Goal: Task Accomplishment & Management: Use online tool/utility

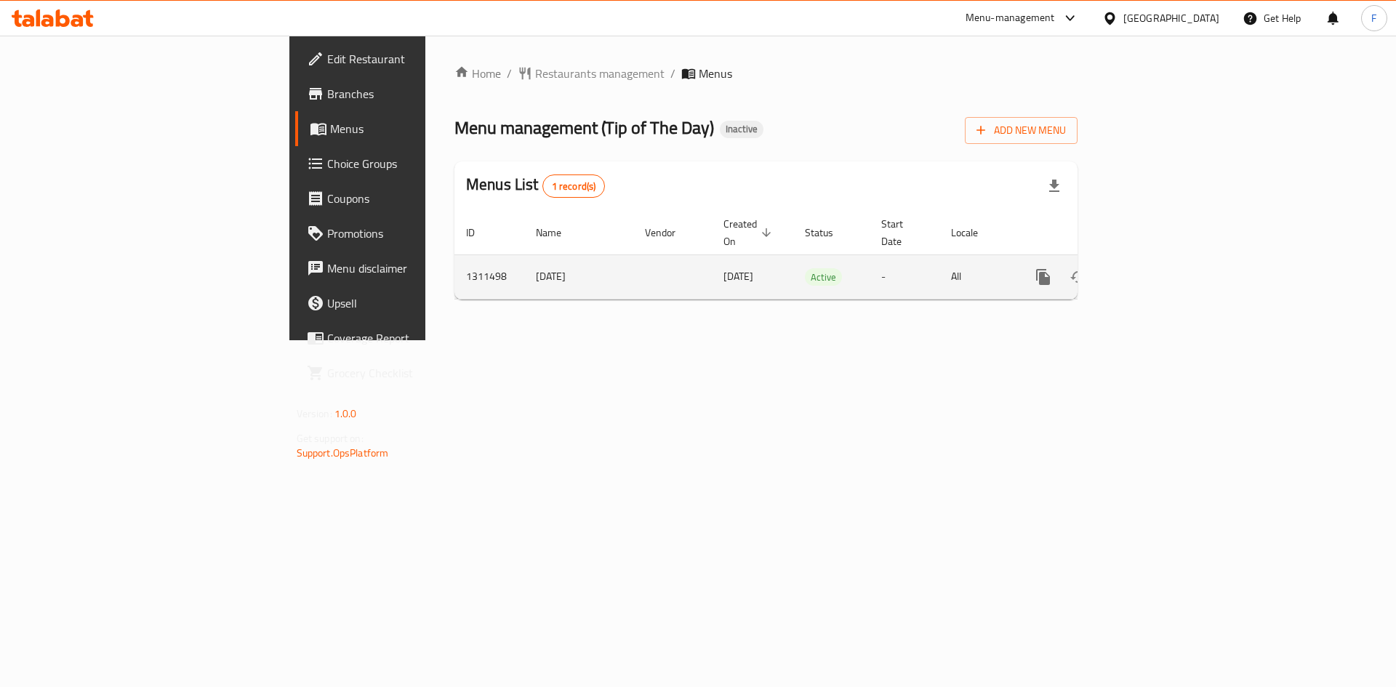
click at [1154, 270] on icon "enhanced table" at bounding box center [1147, 276] width 13 height 13
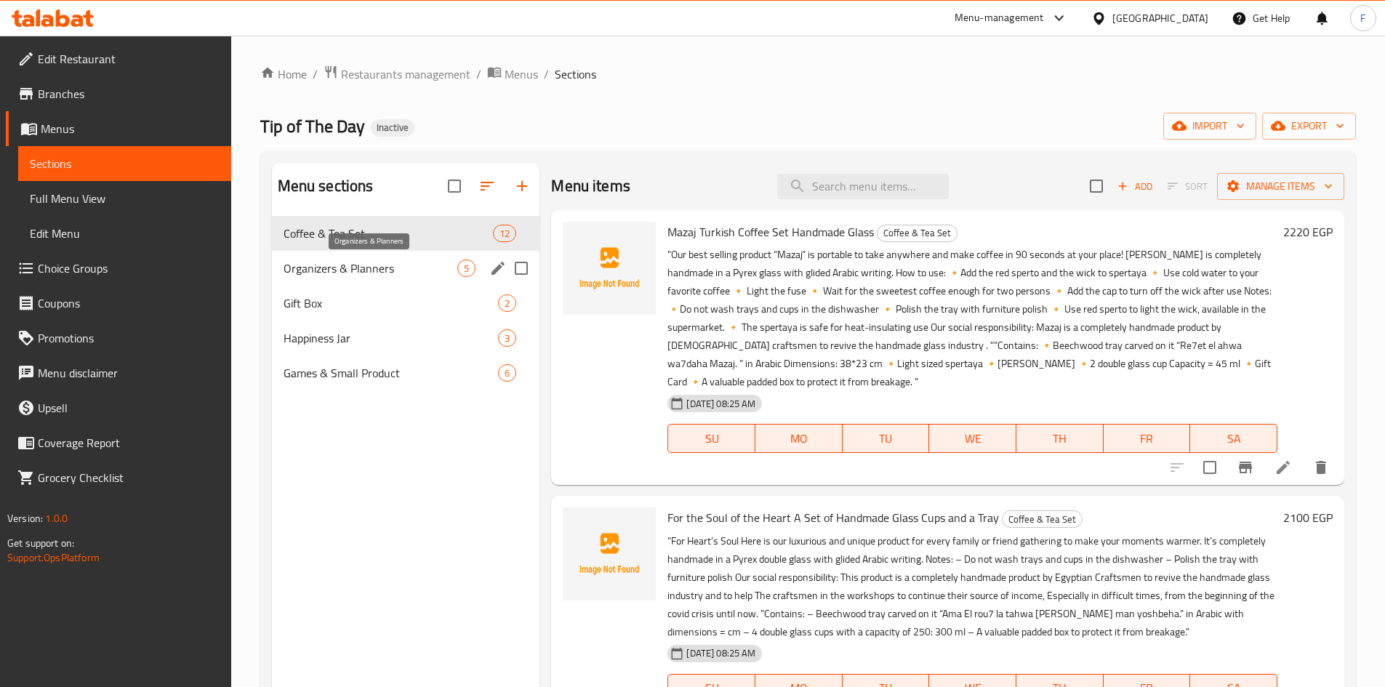
click at [349, 272] on span "Organizers & Planners" at bounding box center [370, 267] width 174 height 17
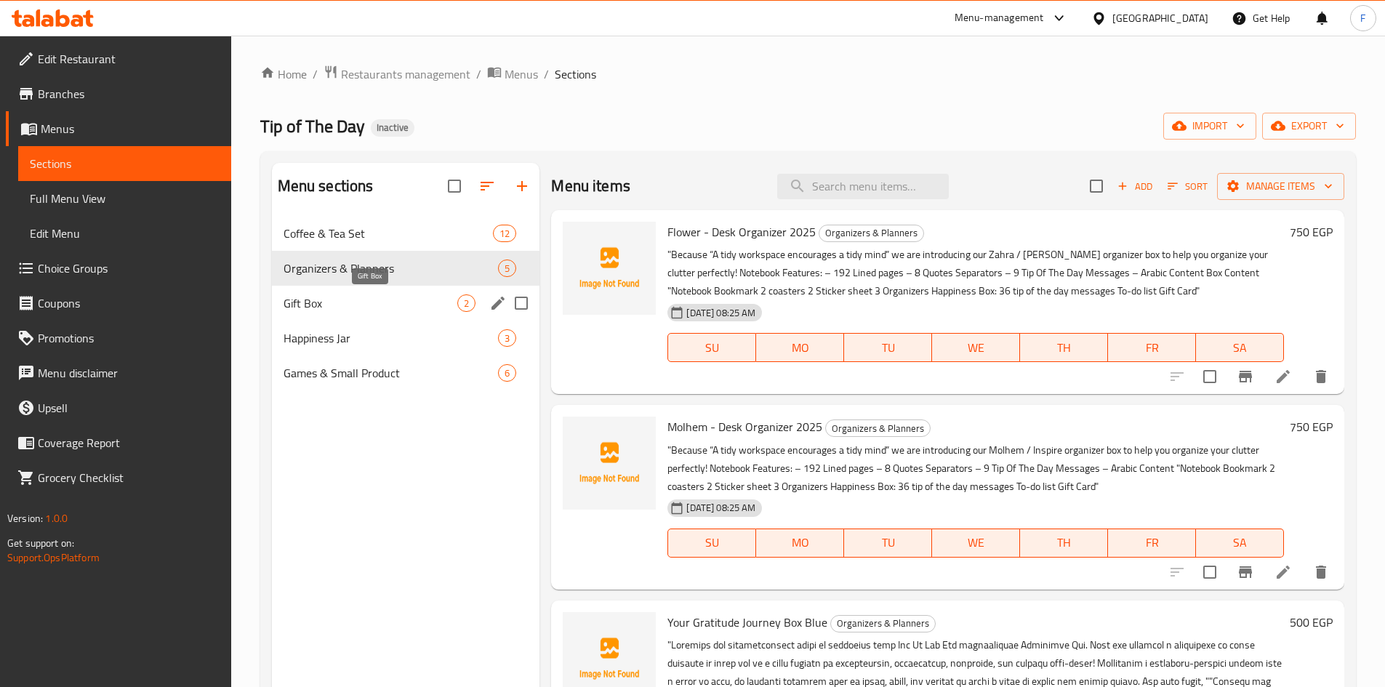
click at [336, 311] on span "Gift Box" at bounding box center [370, 302] width 174 height 17
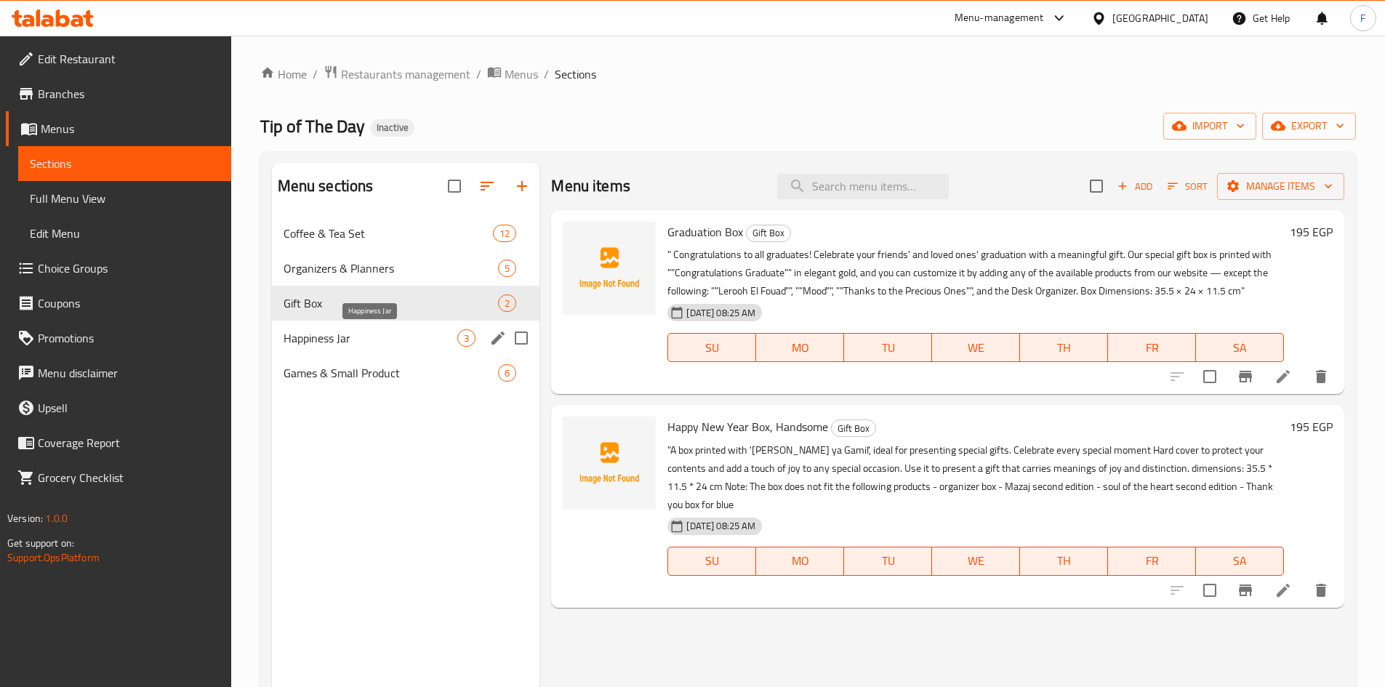
click at [352, 329] on span "Happiness Jar" at bounding box center [370, 337] width 174 height 17
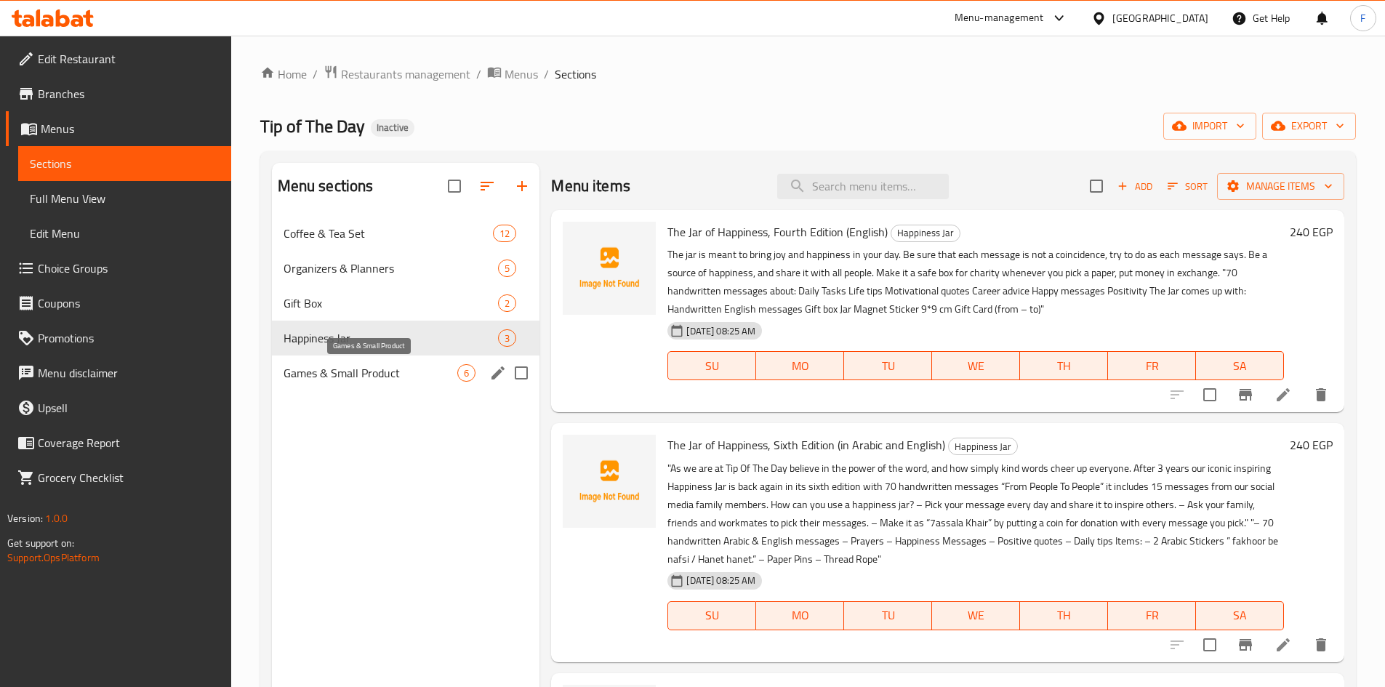
click at [365, 374] on span "Games & Small Product" at bounding box center [370, 372] width 174 height 17
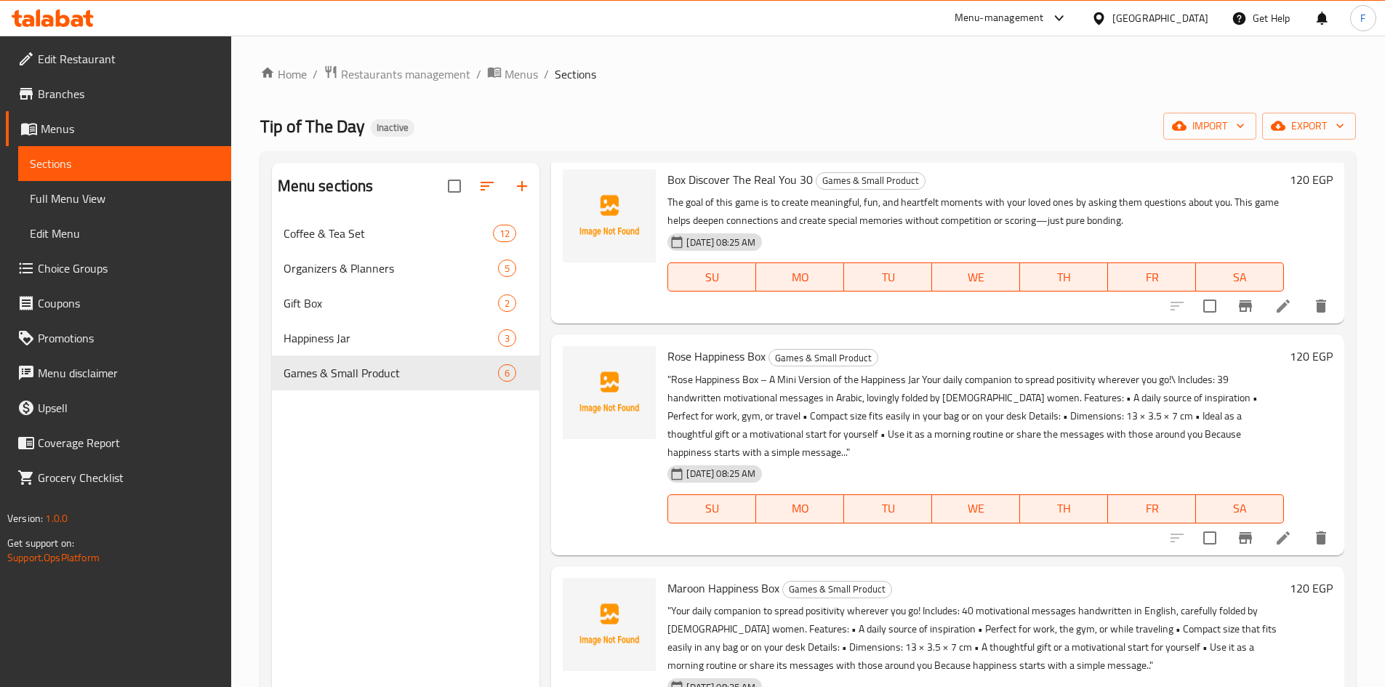
scroll to position [429, 0]
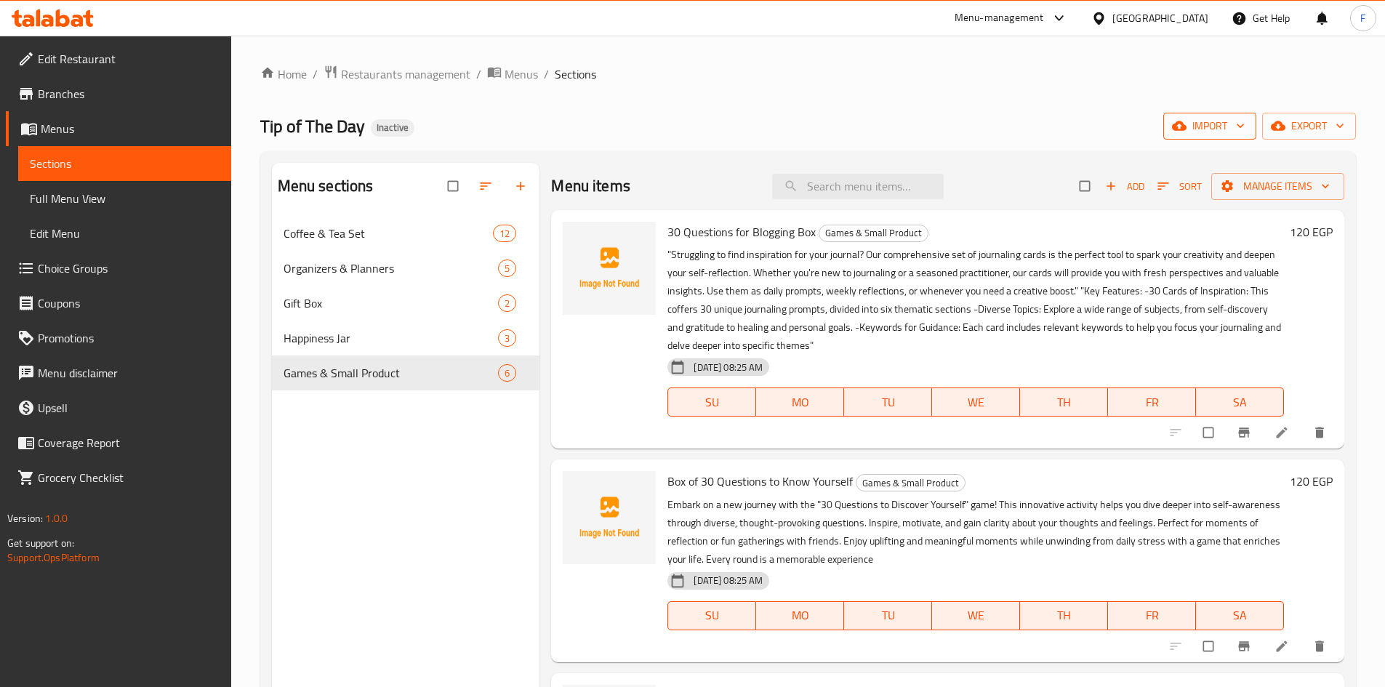
click at [1204, 129] on span "import" at bounding box center [1210, 126] width 70 height 18
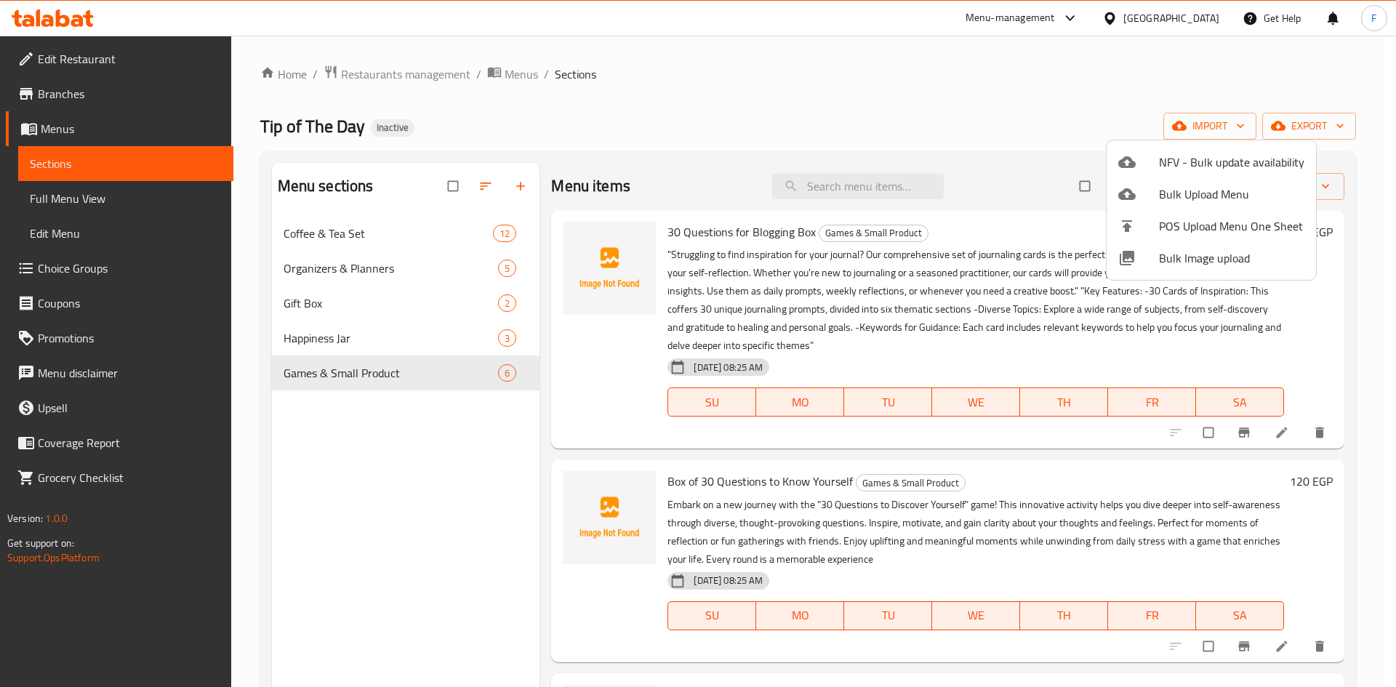
click at [994, 73] on div at bounding box center [698, 343] width 1396 height 687
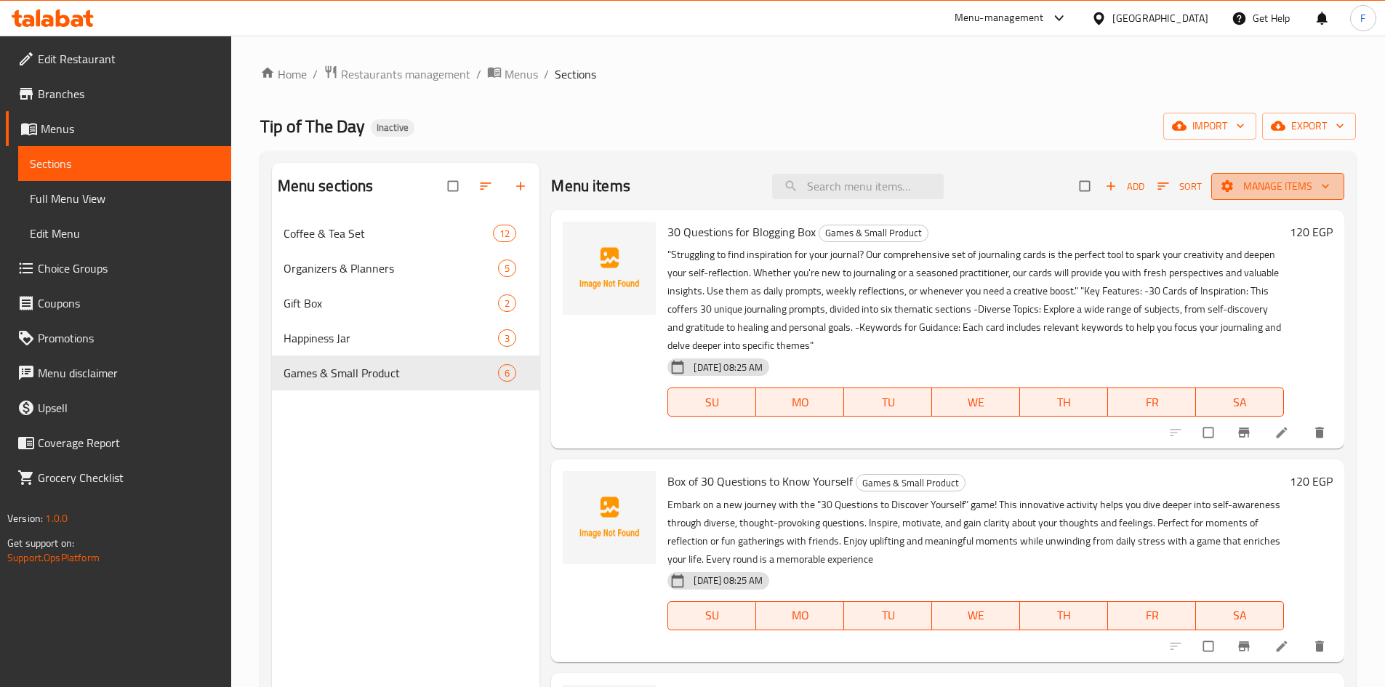
click at [1232, 190] on span "Manage items" at bounding box center [1278, 186] width 110 height 18
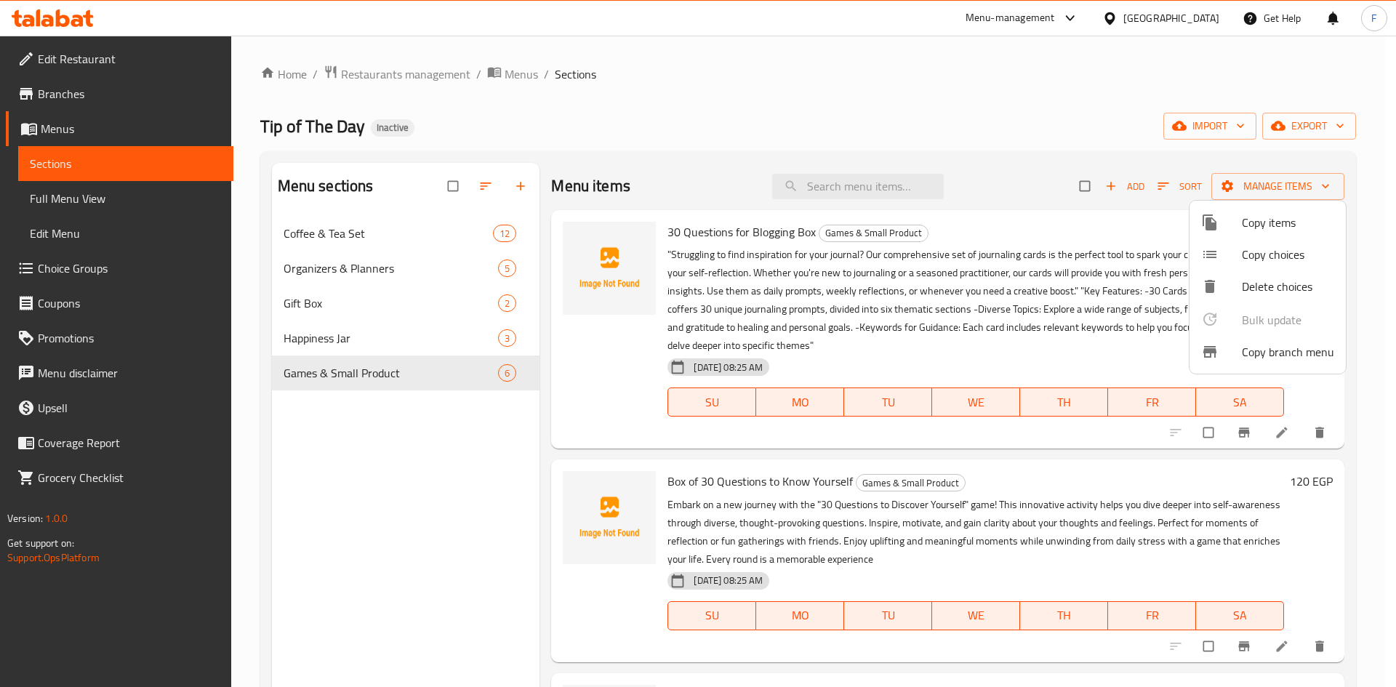
click at [1252, 355] on span "Copy branch menu" at bounding box center [1287, 351] width 92 height 17
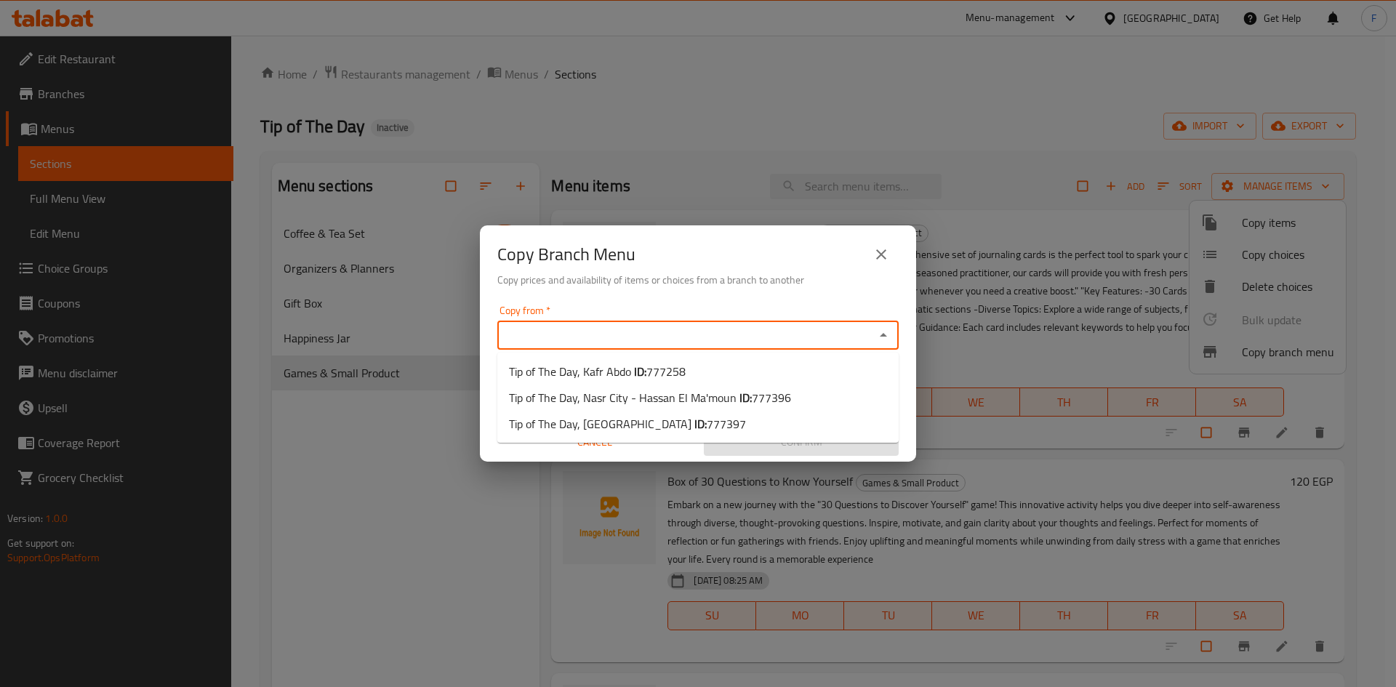
click at [776, 331] on input "Copy from   *" at bounding box center [686, 335] width 369 height 20
click at [715, 369] on li "Tip of The Day, Kafr Abdo ID: 777258" at bounding box center [697, 371] width 401 height 26
type input "Tip of The Day, Kafr Abdo"
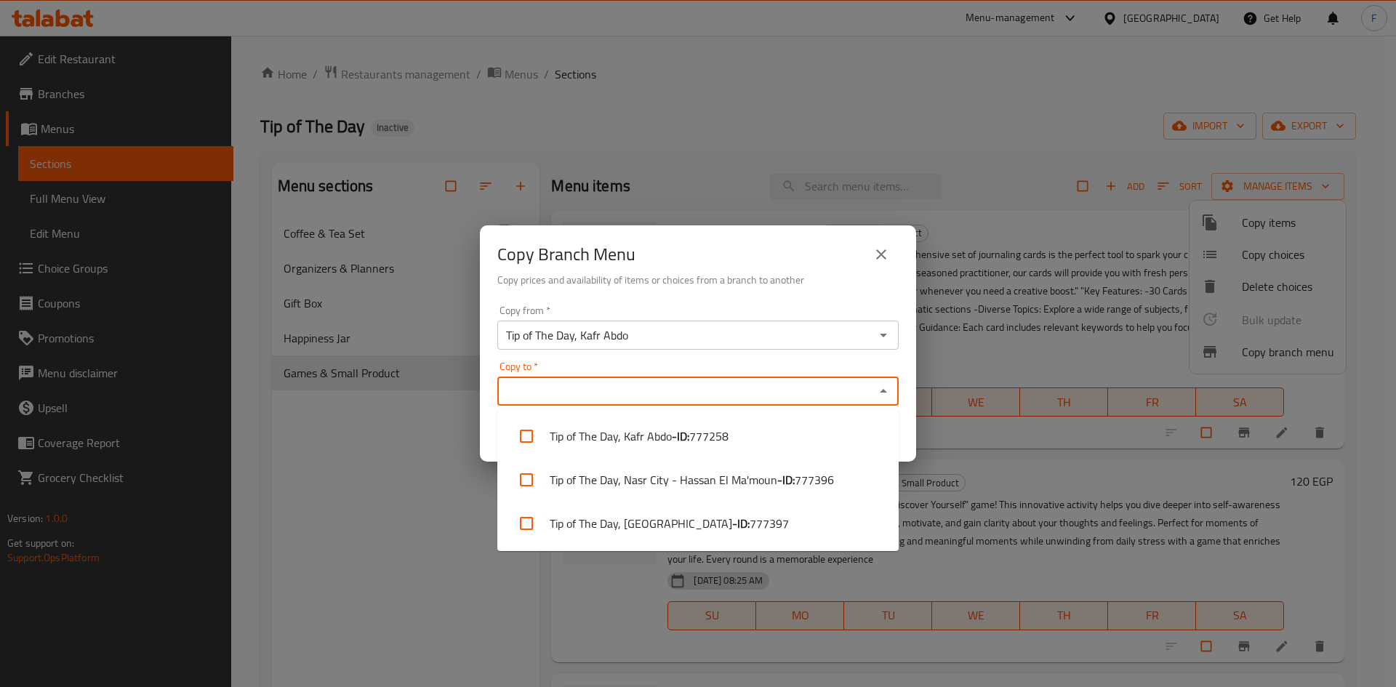
click at [632, 383] on input "Copy to   *" at bounding box center [686, 391] width 369 height 20
click at [680, 486] on li "Tip of The Day, Nasr City - Hassan El Ma'moun - ID: 777396" at bounding box center [697, 480] width 401 height 44
checkbox input "true"
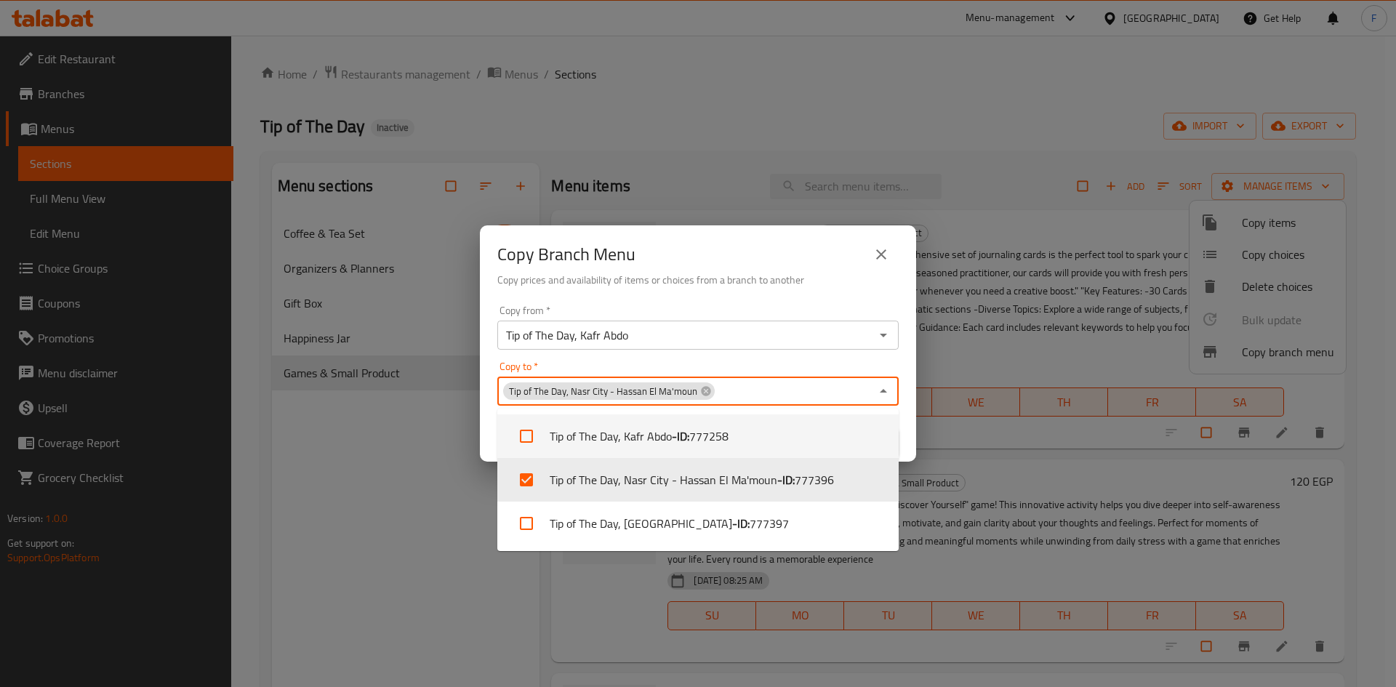
click at [907, 350] on div "Copy from   * Tip of The Day, Kafr Abdo Copy from * Copy to   * Tip of The Day,…" at bounding box center [698, 380] width 436 height 162
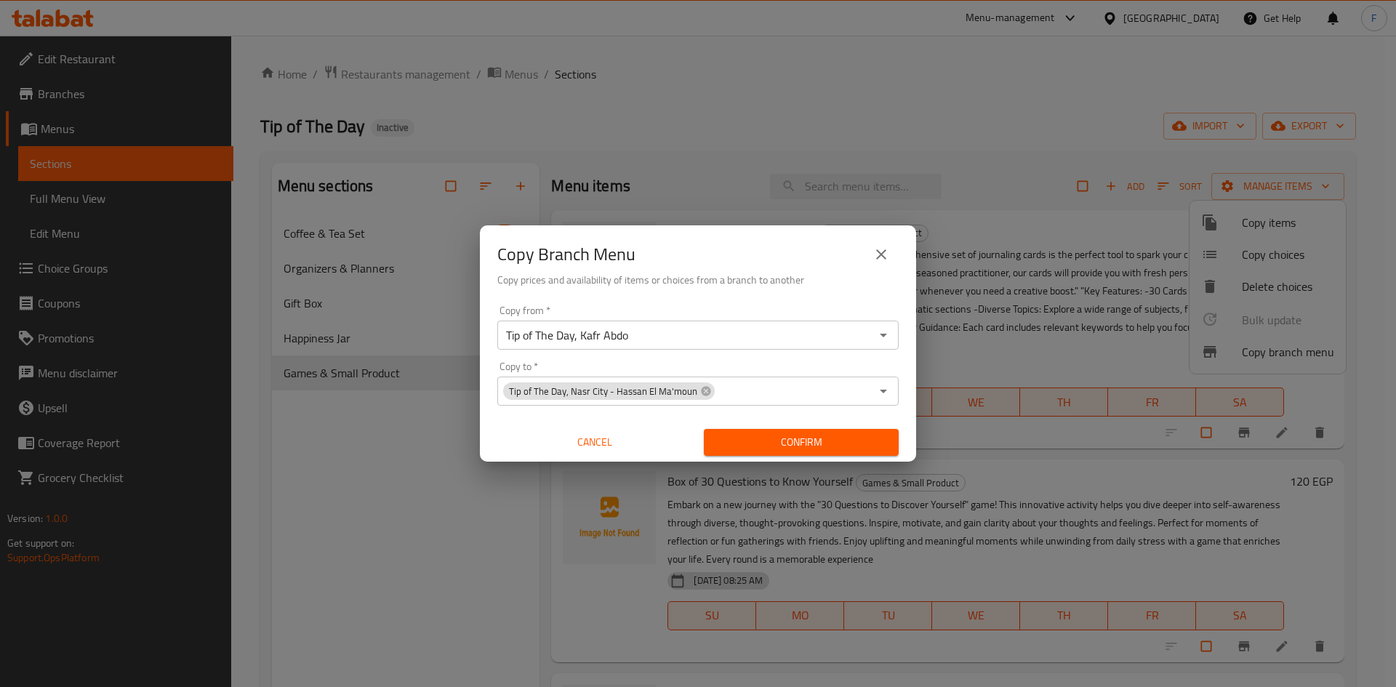
click at [791, 438] on span "Confirm" at bounding box center [801, 442] width 172 height 18
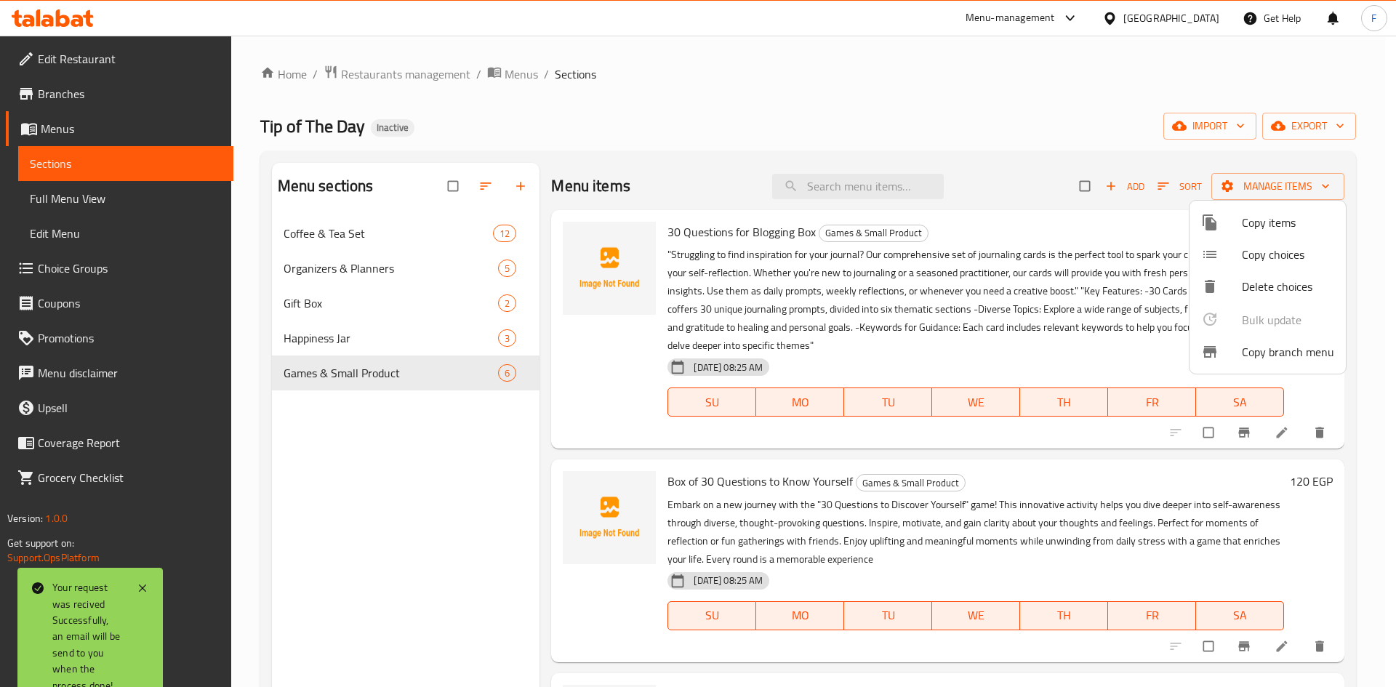
scroll to position [204, 0]
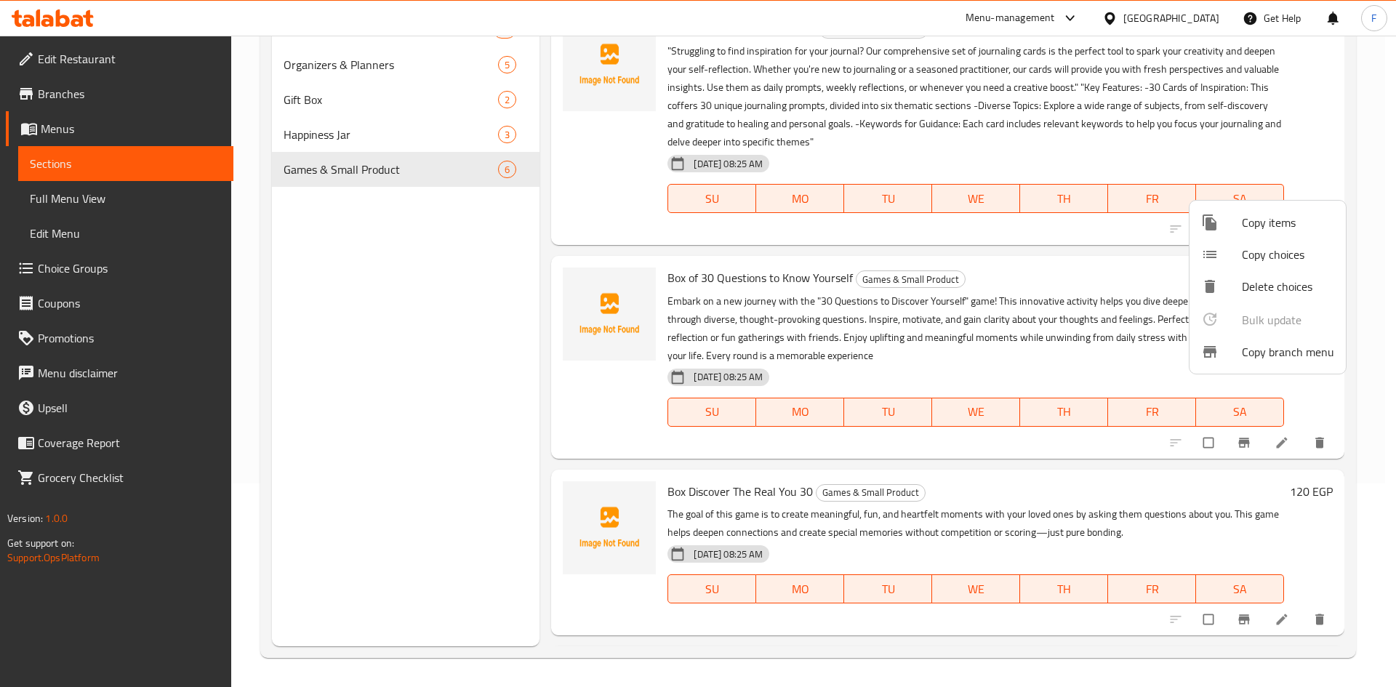
click at [1371, 219] on div at bounding box center [698, 343] width 1396 height 687
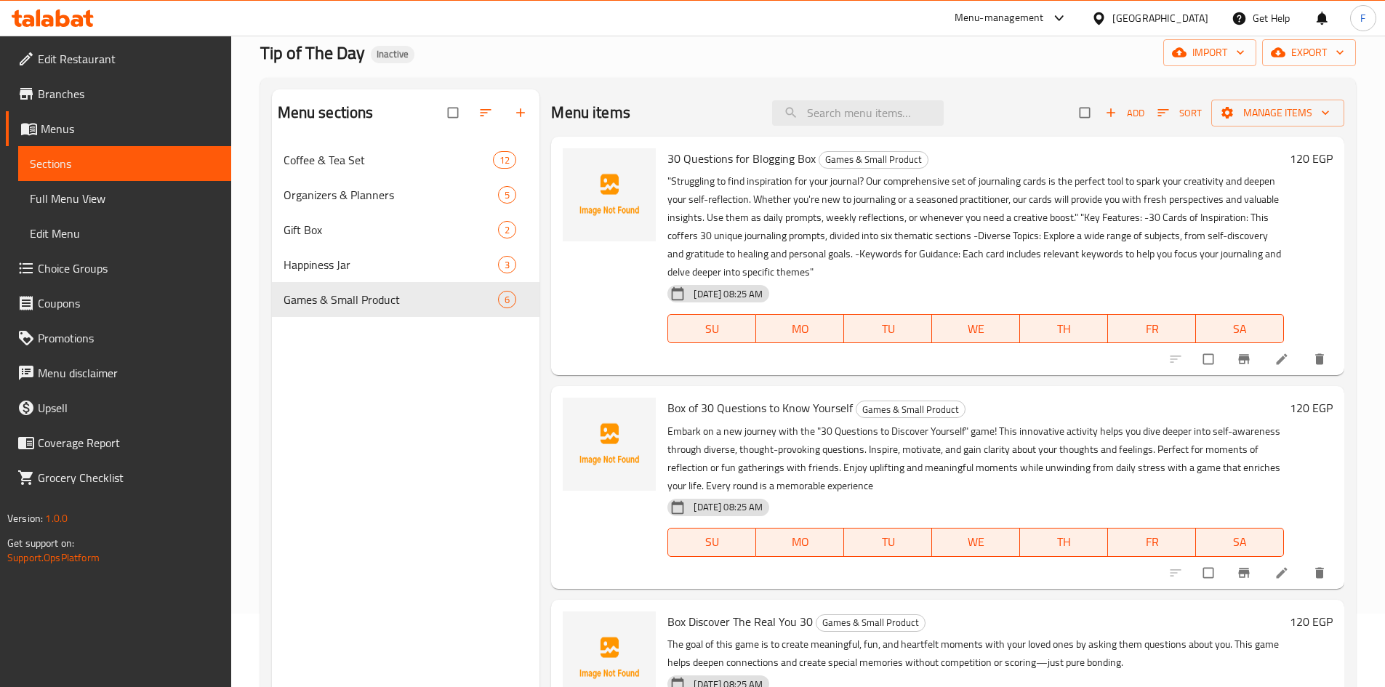
scroll to position [0, 0]
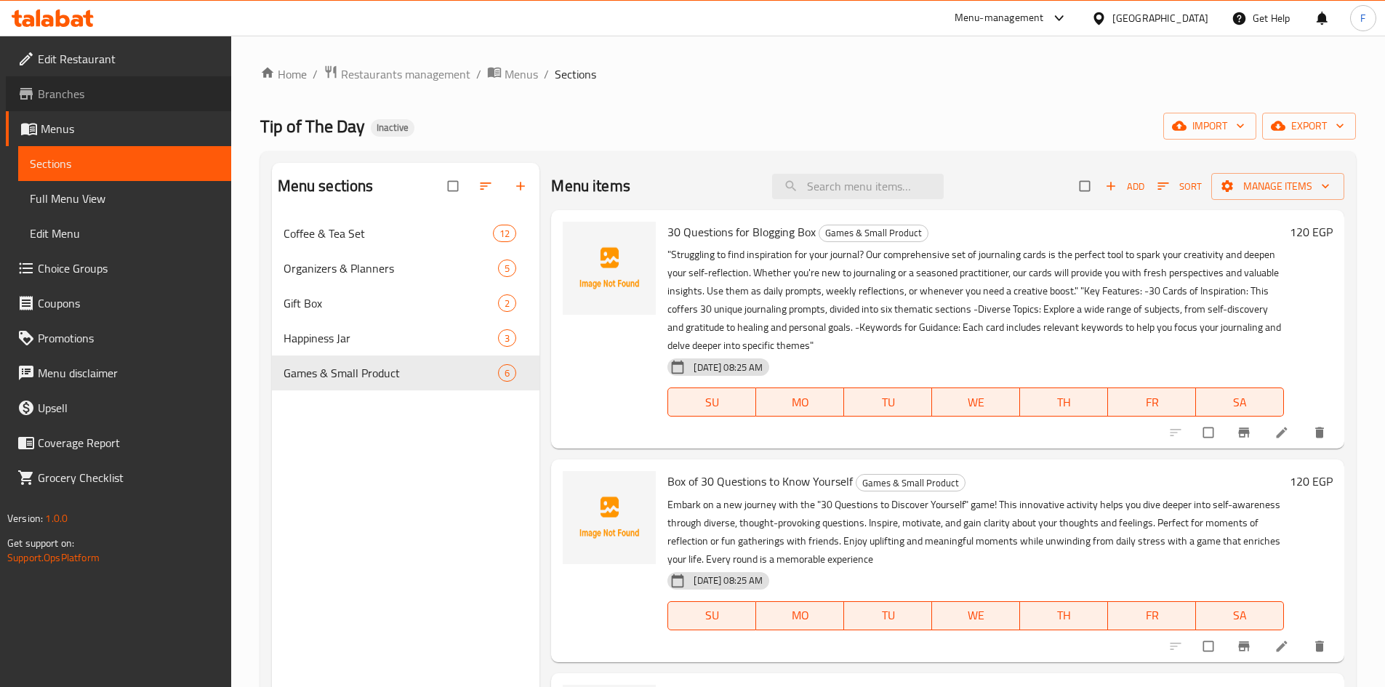
click at [64, 95] on span "Branches" at bounding box center [129, 93] width 182 height 17
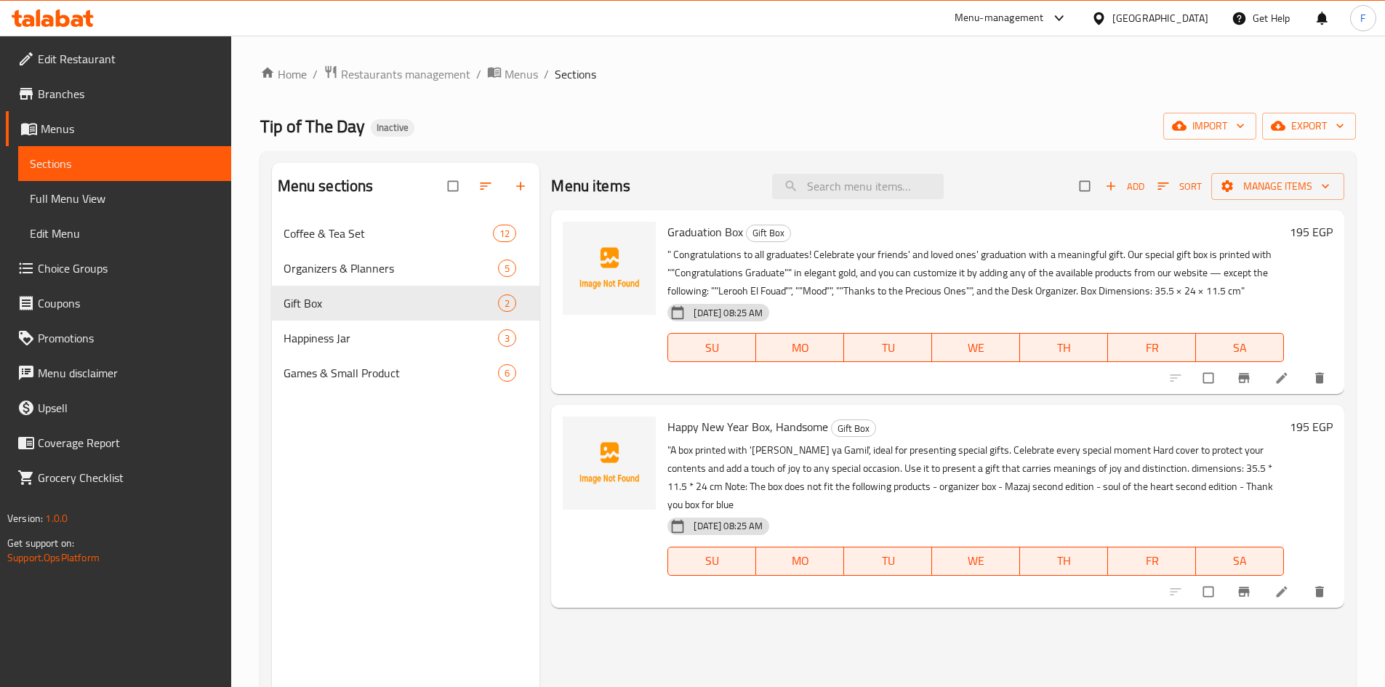
click at [49, 92] on span "Branches" at bounding box center [129, 93] width 182 height 17
